Goal: Register for event/course: Register for event/course

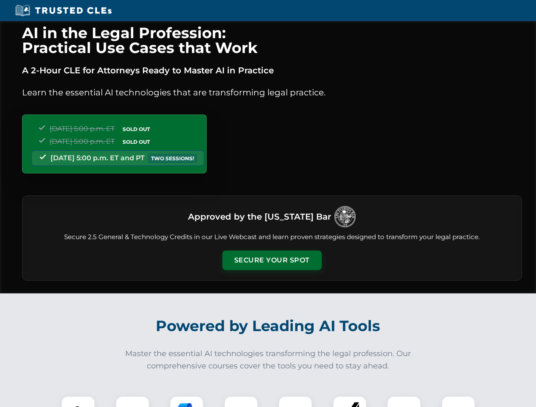
click at [272, 261] on button "Secure Your Spot" at bounding box center [271, 261] width 99 height 20
click at [78, 402] on img at bounding box center [78, 413] width 25 height 25
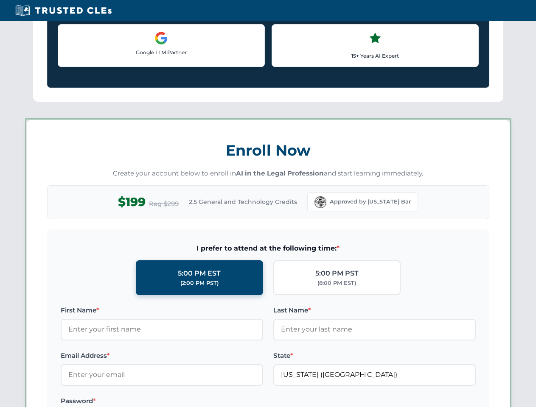
click at [187, 402] on label "Password *" at bounding box center [162, 401] width 202 height 10
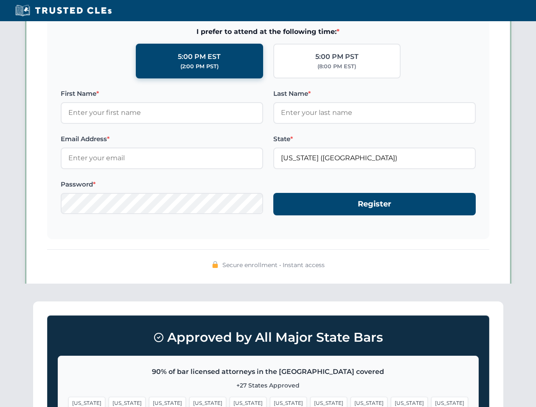
click at [391, 402] on span "[US_STATE]" at bounding box center [409, 403] width 37 height 12
